Goal: Information Seeking & Learning: Learn about a topic

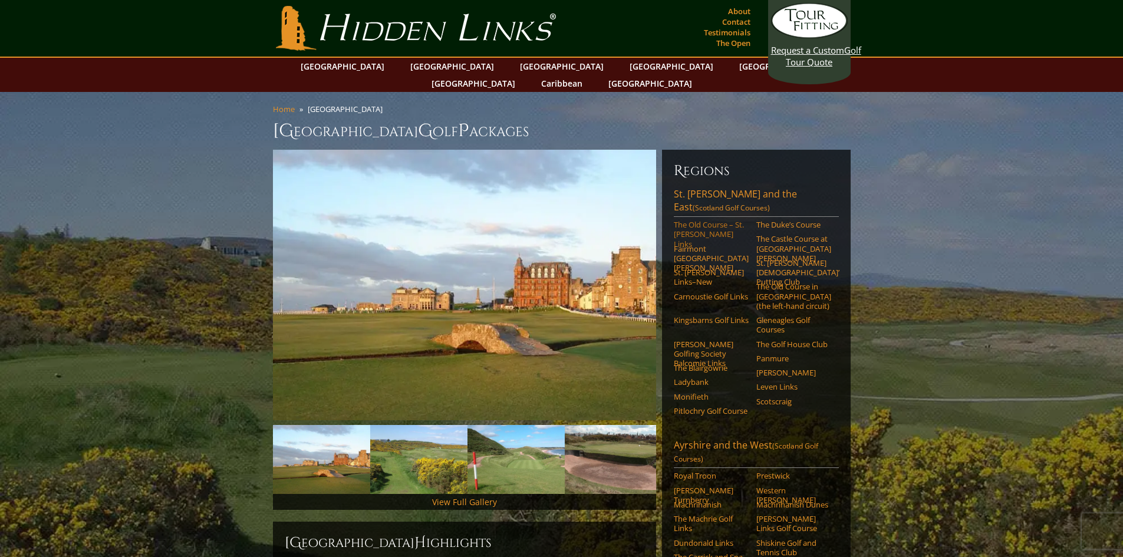
click at [696, 220] on link "The Old Course – St. [PERSON_NAME] Links" at bounding box center [711, 234] width 75 height 29
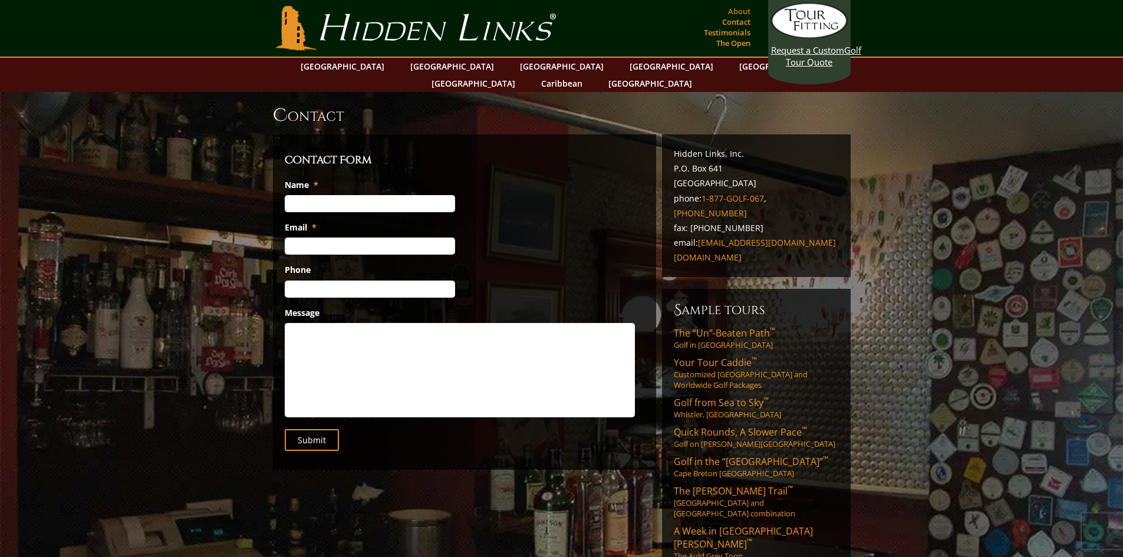
click at [739, 8] on link "About" at bounding box center [739, 11] width 28 height 17
